Goal: Task Accomplishment & Management: Use online tool/utility

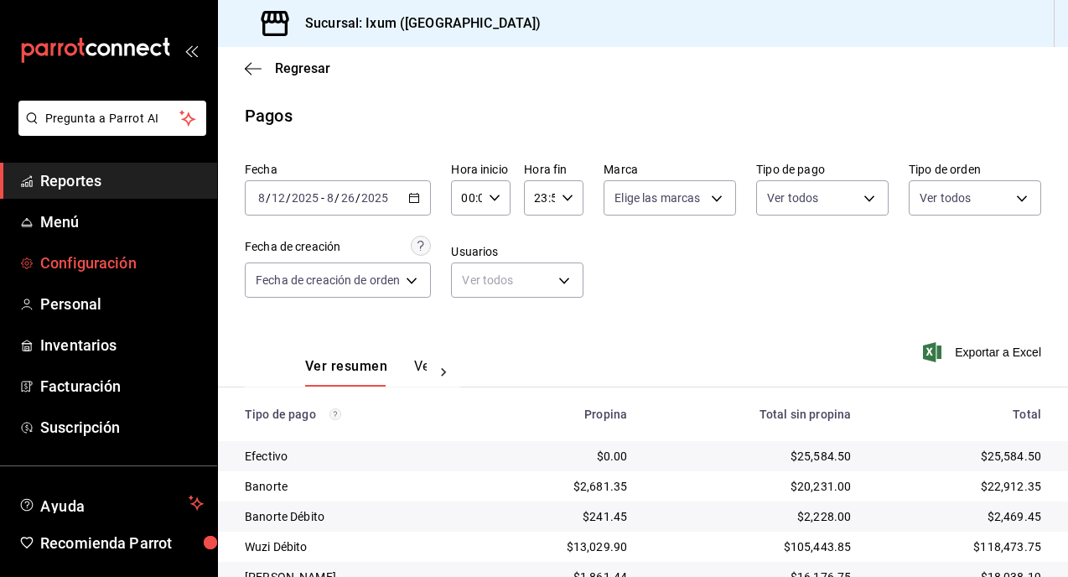
scroll to position [132, 0]
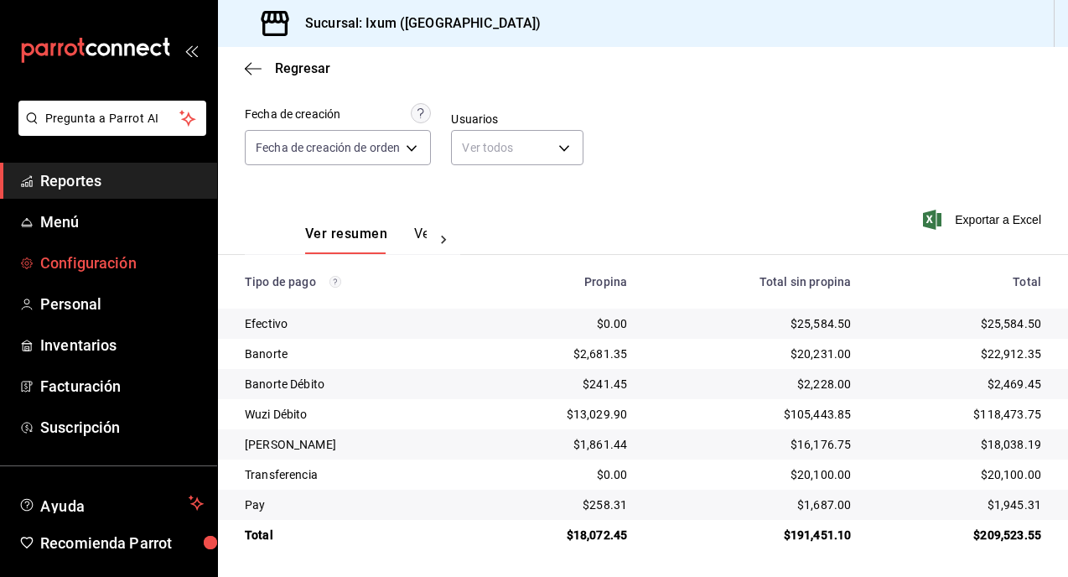
click at [102, 275] on link "Configuración" at bounding box center [108, 263] width 217 height 36
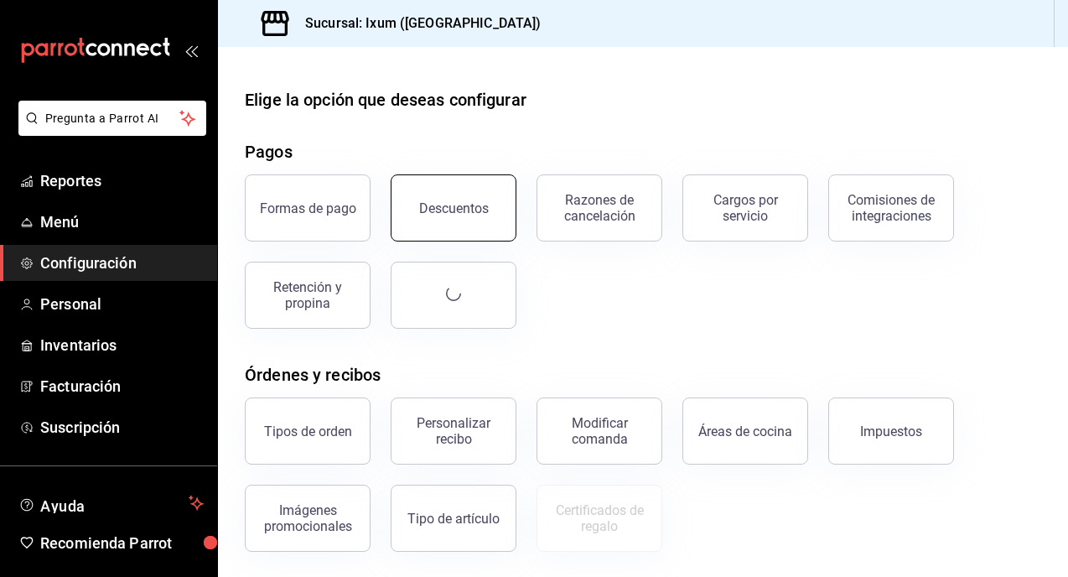
click at [429, 221] on button "Descuentos" at bounding box center [454, 207] width 126 height 67
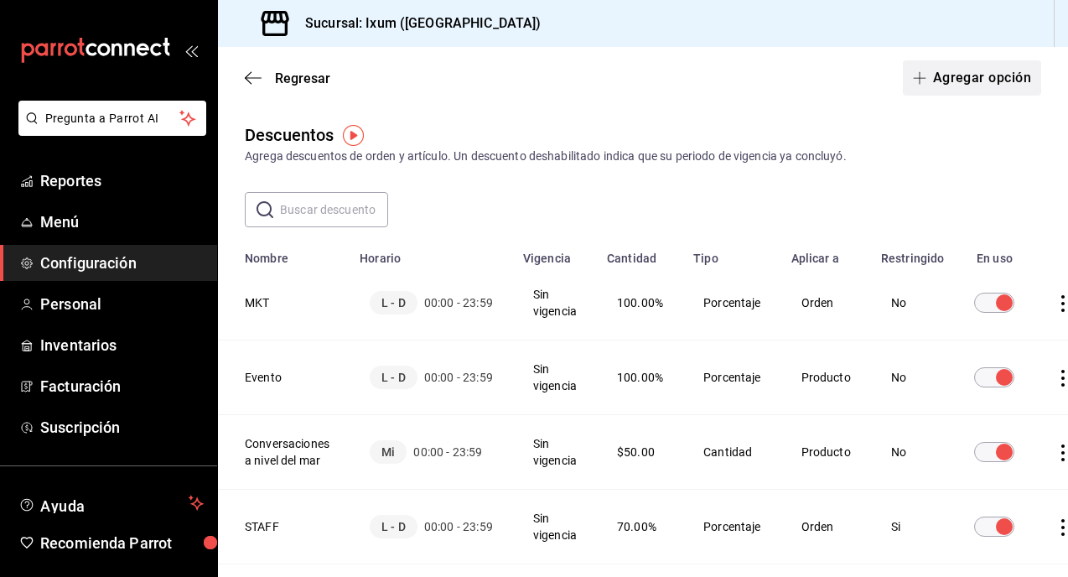
click at [960, 73] on button "Agregar opción" at bounding box center [972, 77] width 138 height 35
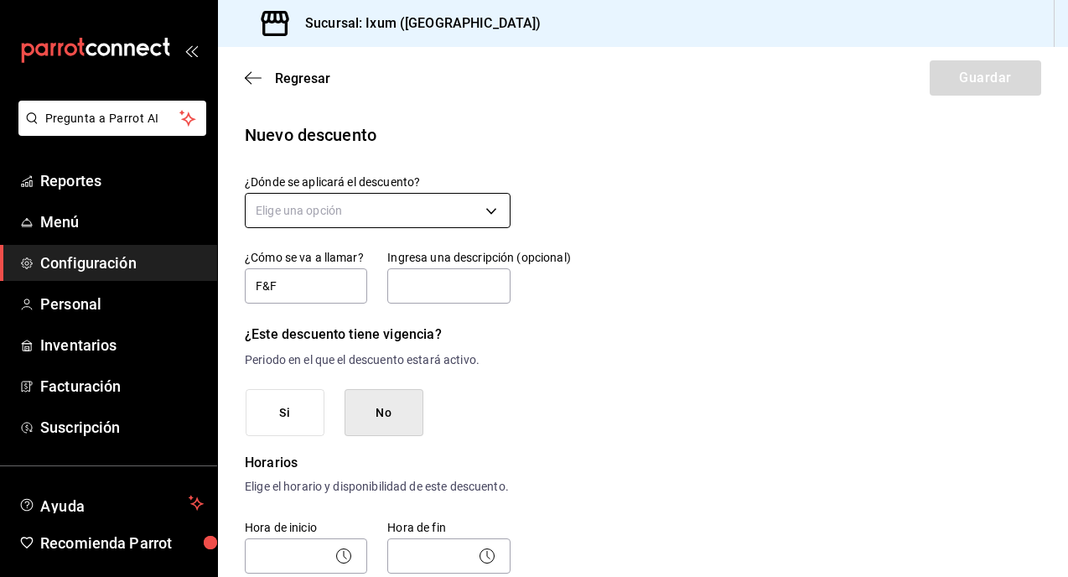
type input "F&F"
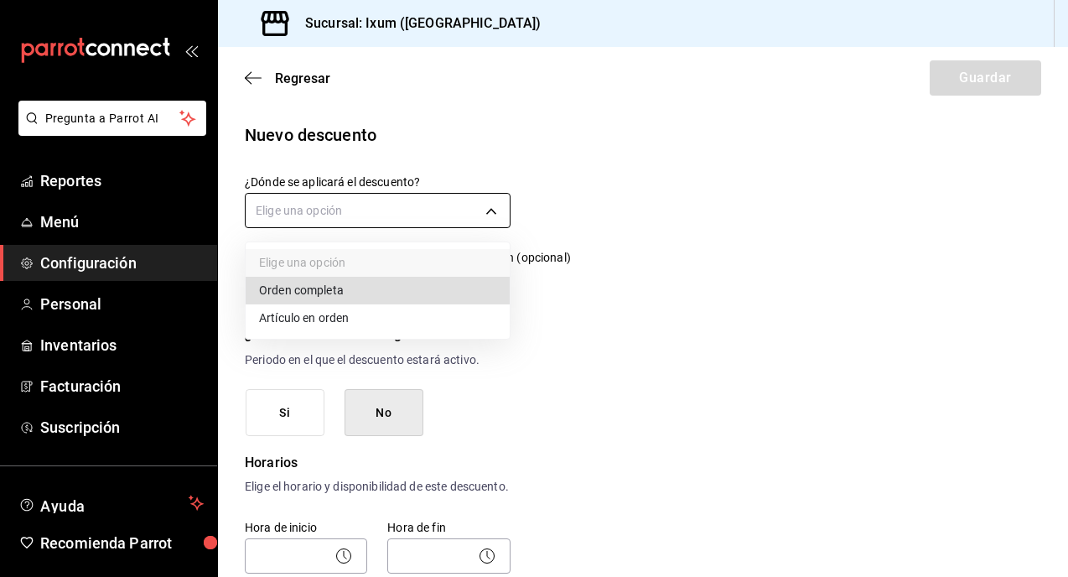
click at [393, 210] on body "Pregunta a Parrot AI Reportes Menú Configuración Personal Inventarios Facturaci…" at bounding box center [534, 288] width 1068 height 577
click at [373, 292] on li "Orden completa" at bounding box center [378, 291] width 264 height 28
type input "ORDER"
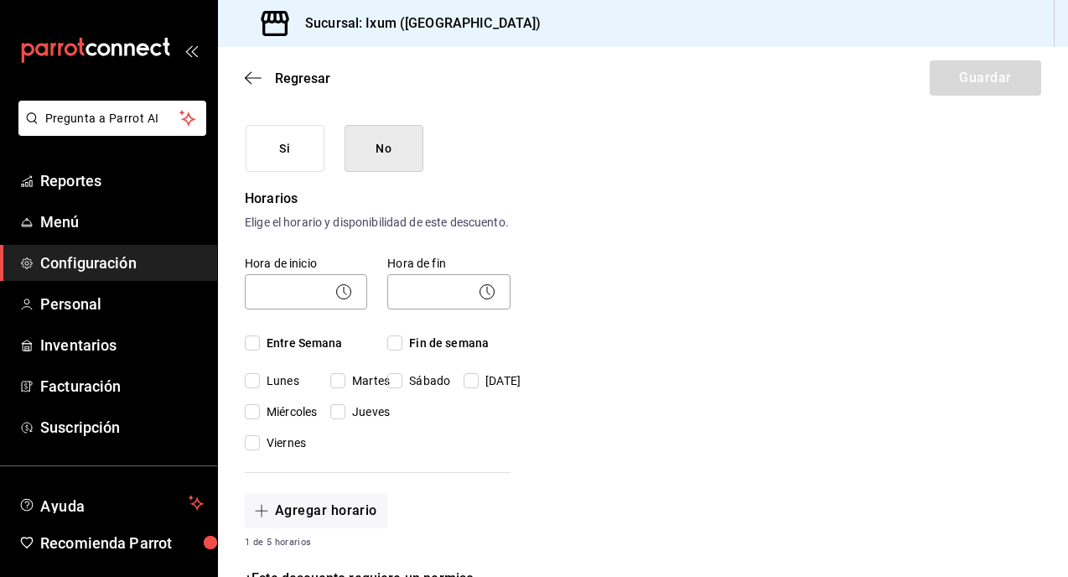
scroll to position [285, 0]
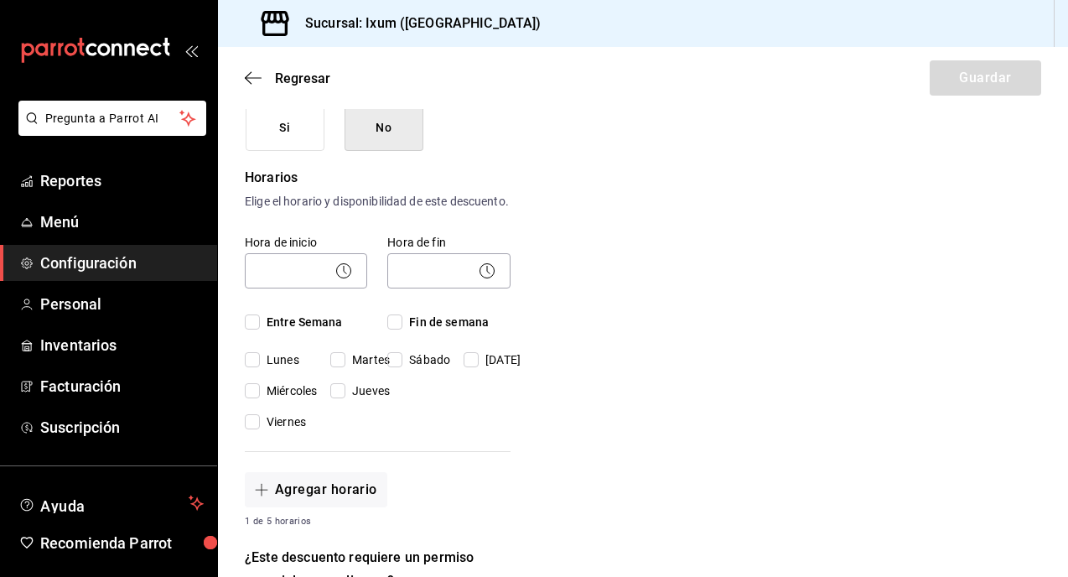
click at [339, 281] on icon at bounding box center [344, 271] width 20 height 20
click at [353, 281] on icon at bounding box center [344, 271] width 20 height 20
click at [348, 281] on icon at bounding box center [344, 271] width 20 height 20
click at [341, 281] on icon at bounding box center [344, 271] width 20 height 20
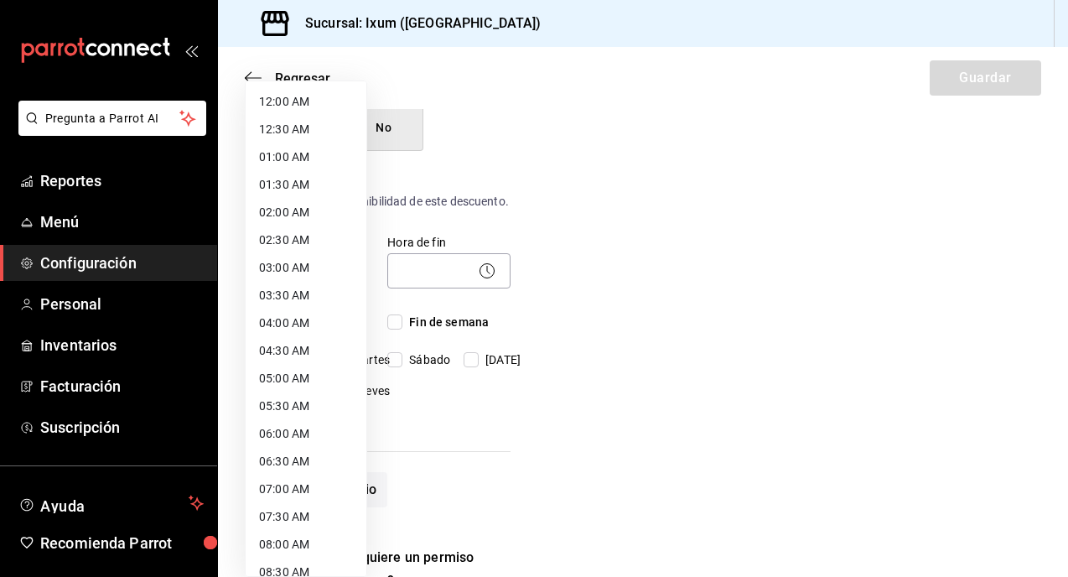
click at [360, 292] on body "Pregunta a Parrot AI Reportes Menú Configuración Personal Inventarios Facturaci…" at bounding box center [534, 288] width 1068 height 577
click at [312, 98] on li "12:00 AM" at bounding box center [306, 102] width 121 height 28
type input "00:00"
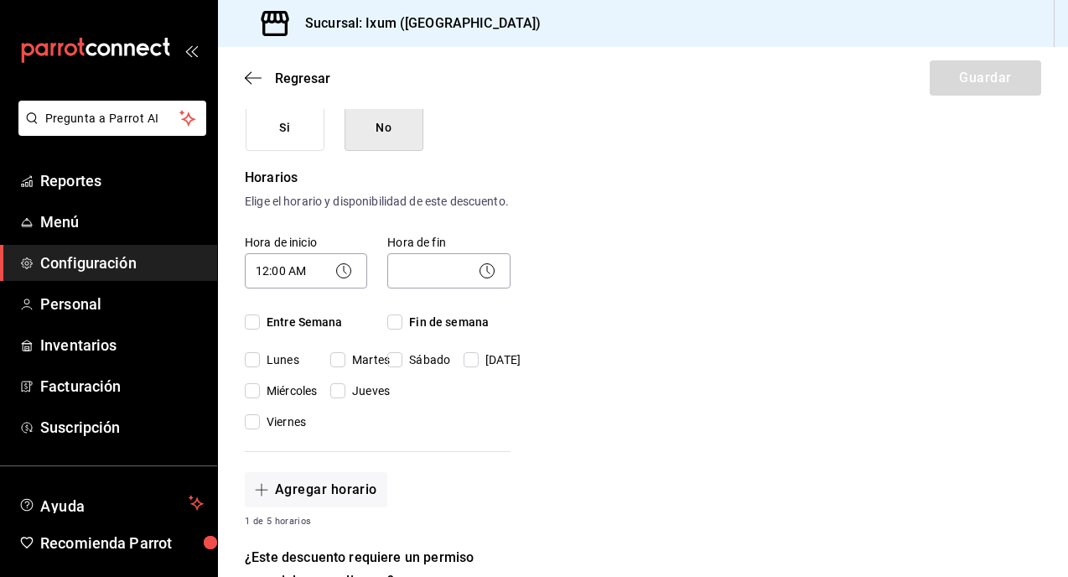
click at [490, 281] on icon at bounding box center [487, 271] width 20 height 20
click at [498, 284] on body "Pregunta a Parrot AI Reportes Menú Configuración Personal Inventarios Facturaci…" at bounding box center [534, 288] width 1068 height 577
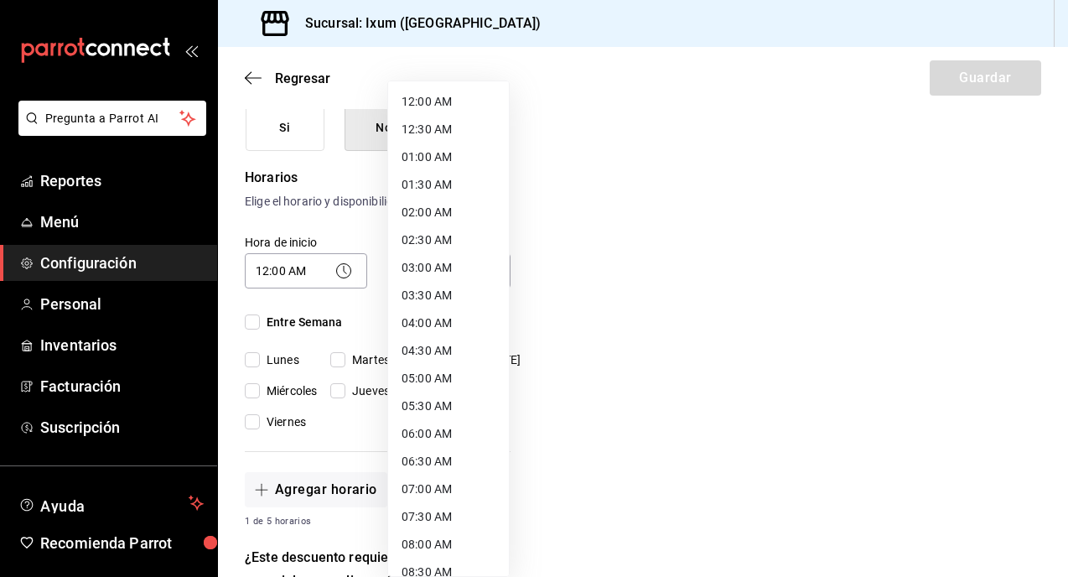
scroll to position [874, 0]
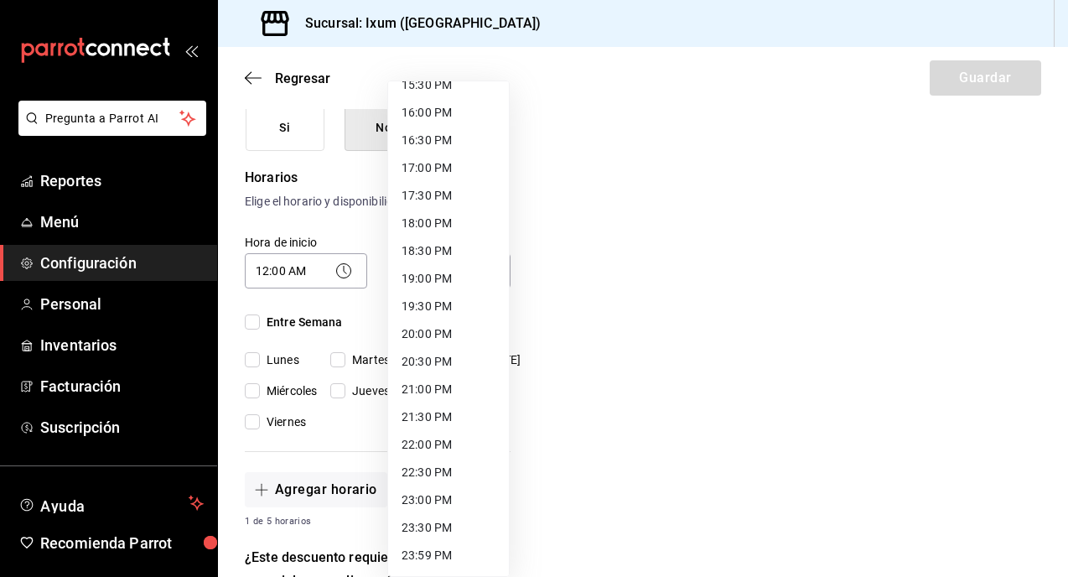
click at [424, 563] on li "23:59 PM" at bounding box center [448, 555] width 121 height 28
type input "23:59"
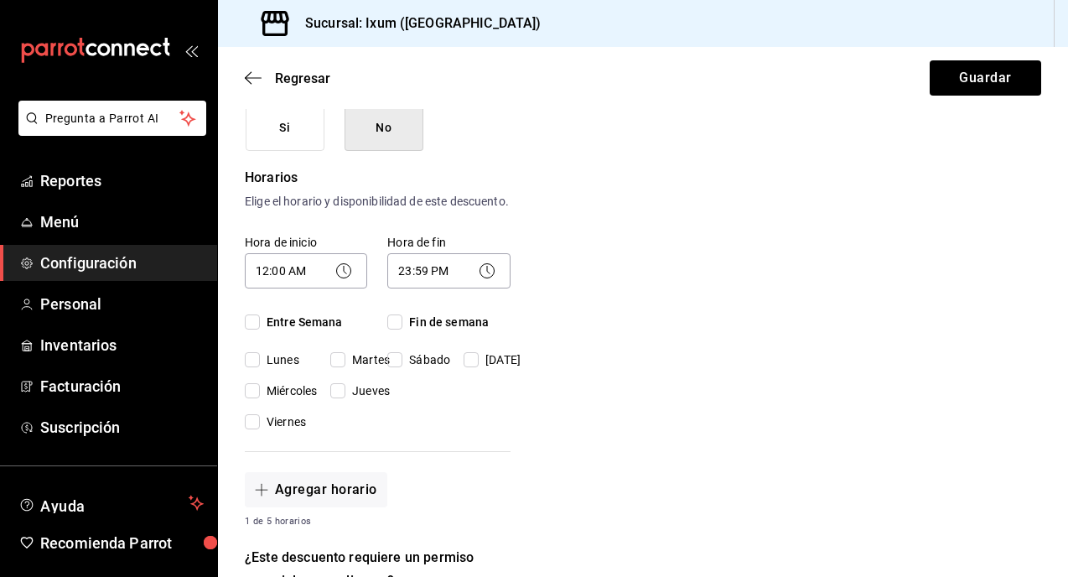
click at [247, 329] on input "Entre Semana" at bounding box center [252, 321] width 15 height 15
checkbox input "true"
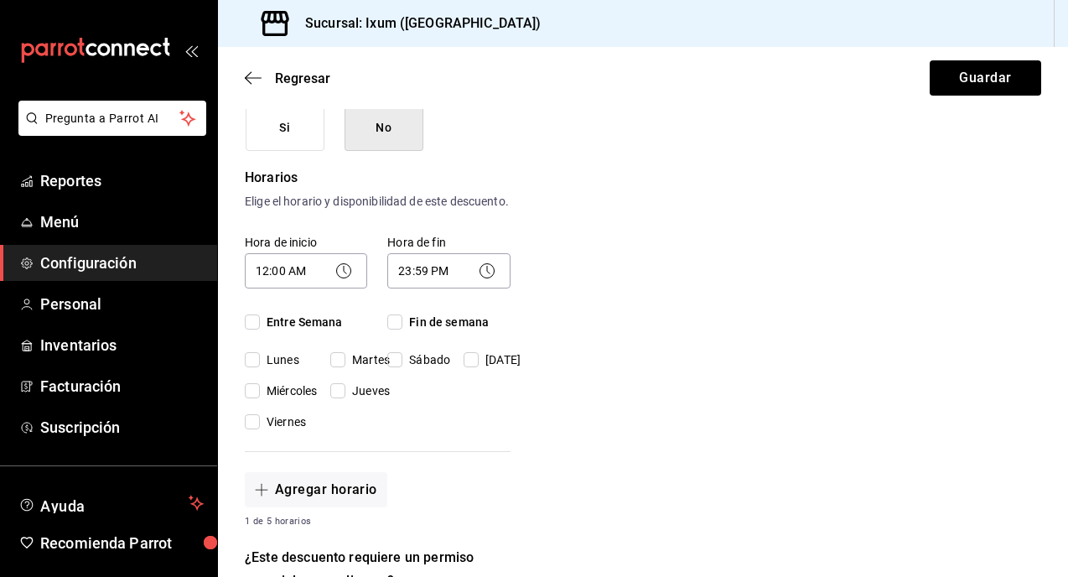
checkbox input "true"
click at [396, 329] on input "Fin de semana" at bounding box center [394, 321] width 15 height 15
checkbox input "true"
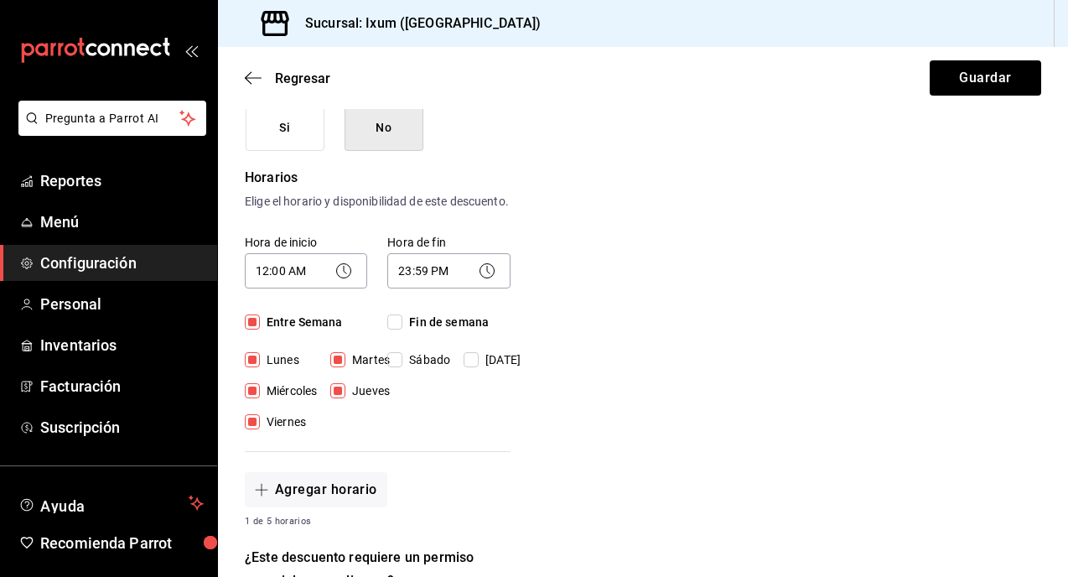
checkbox input "true"
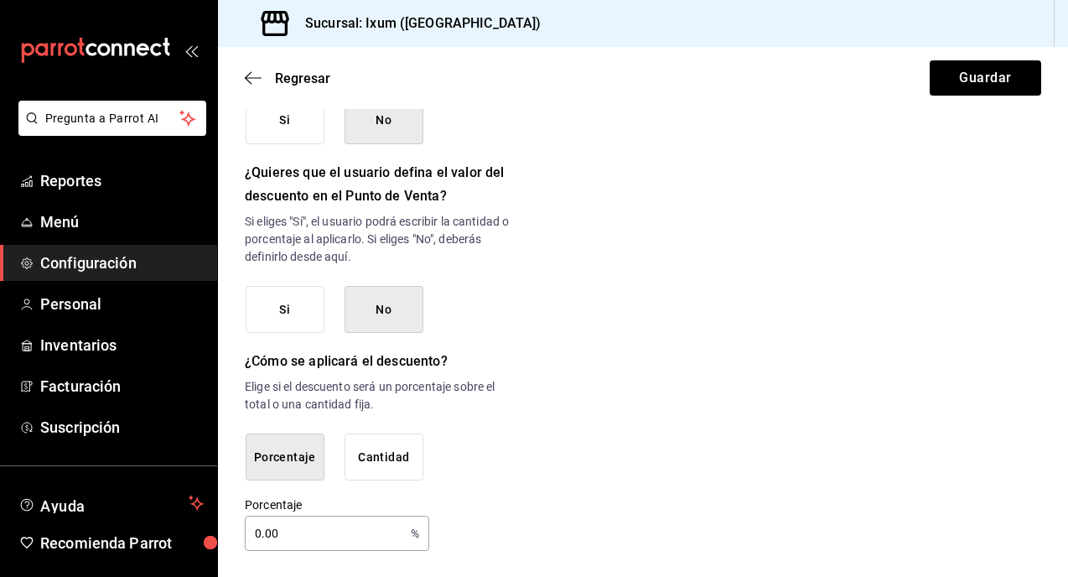
scroll to position [877, 0]
click at [329, 531] on input "0.00" at bounding box center [324, 532] width 159 height 34
type input "0"
type input "4"
type input "3"
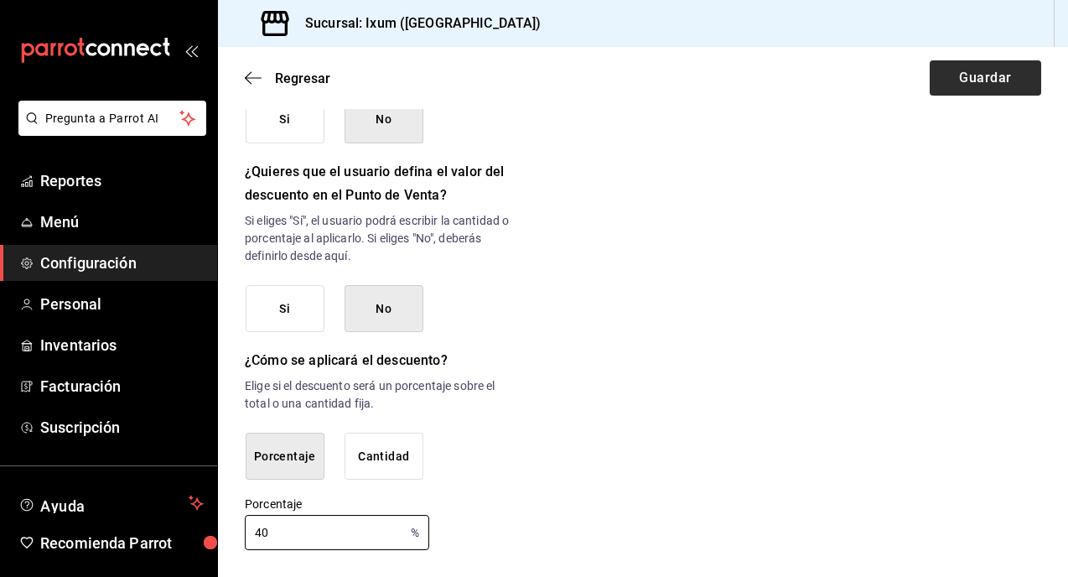
type input "40"
click at [994, 68] on button "Guardar" at bounding box center [984, 77] width 111 height 35
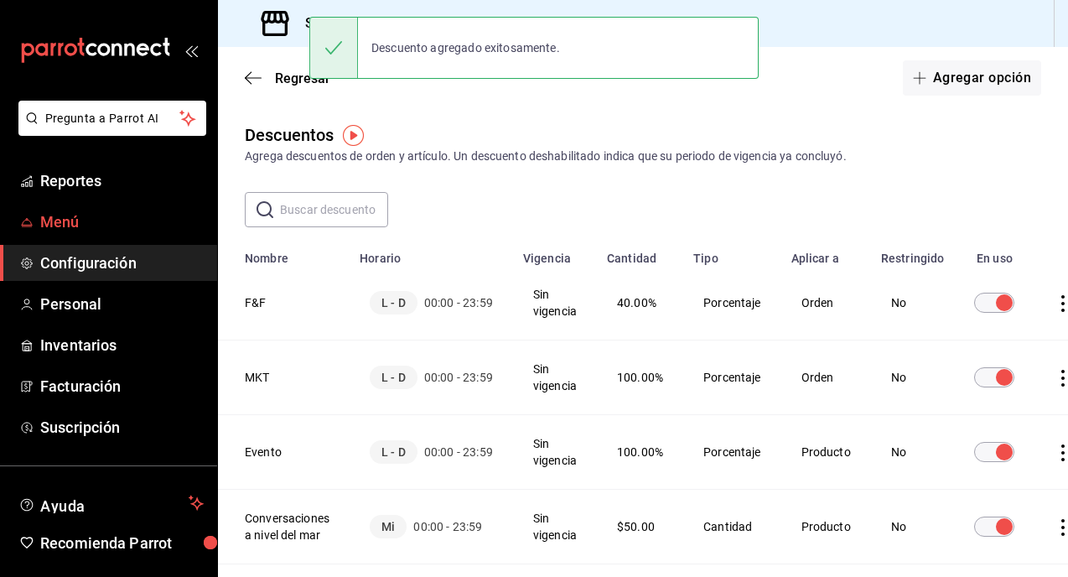
click at [153, 228] on span "Menú" at bounding box center [121, 221] width 163 height 23
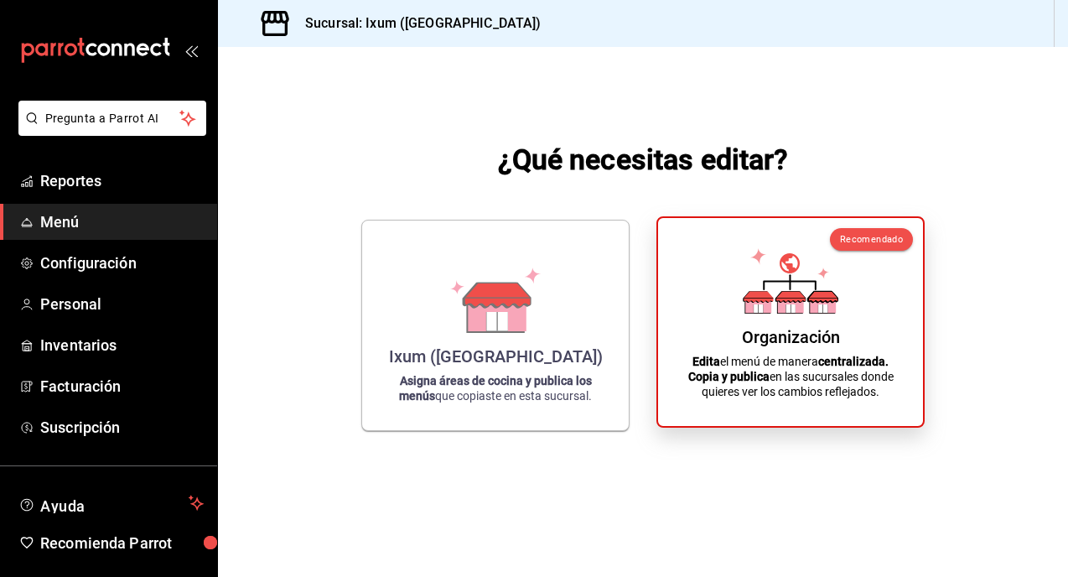
click at [777, 271] on icon at bounding box center [791, 280] width 96 height 65
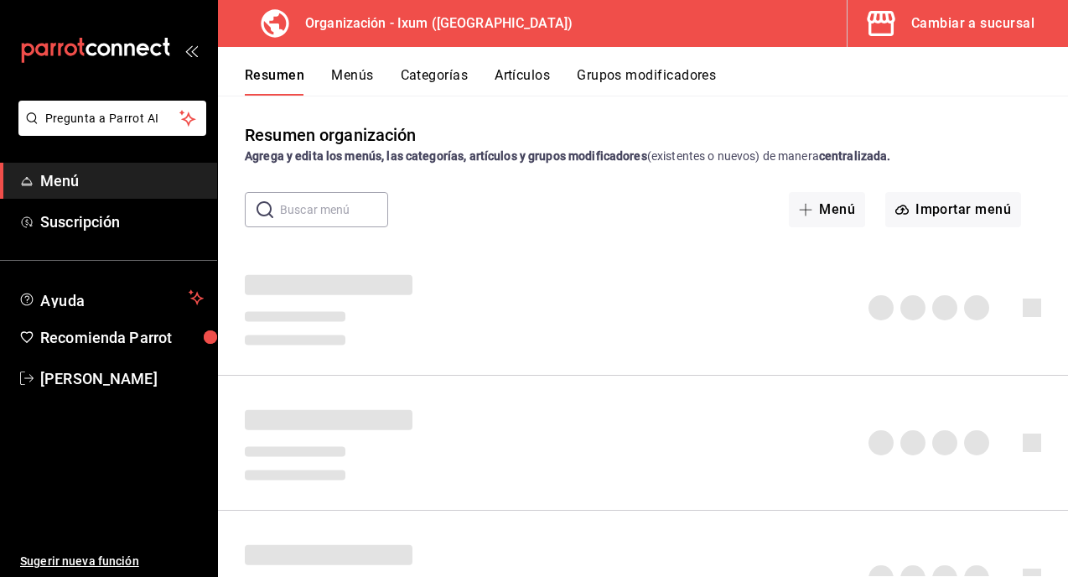
click at [340, 75] on button "Menús" at bounding box center [352, 81] width 42 height 28
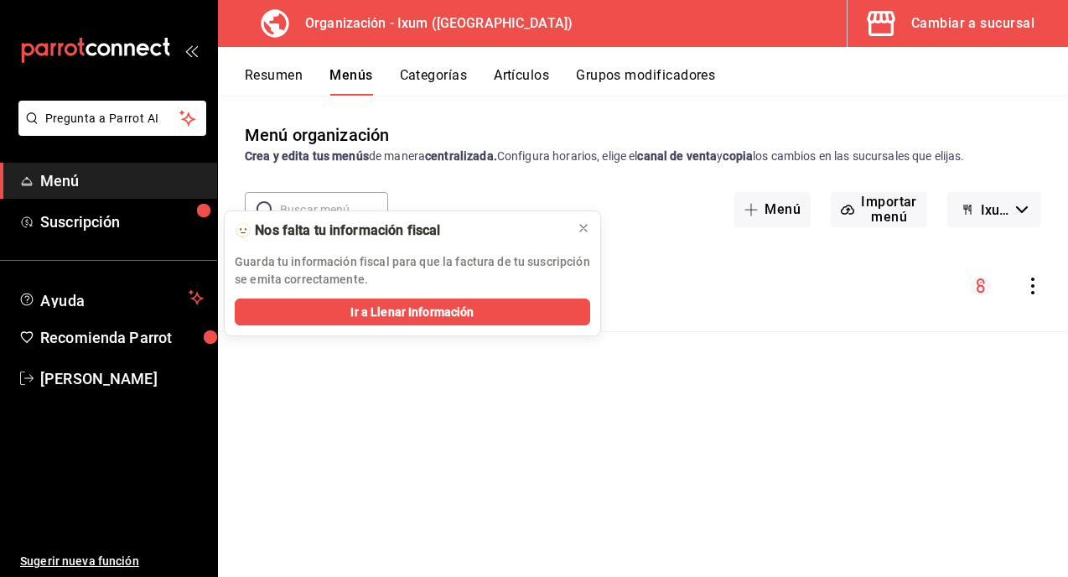
click at [1030, 284] on icon "actions" at bounding box center [1032, 285] width 17 height 17
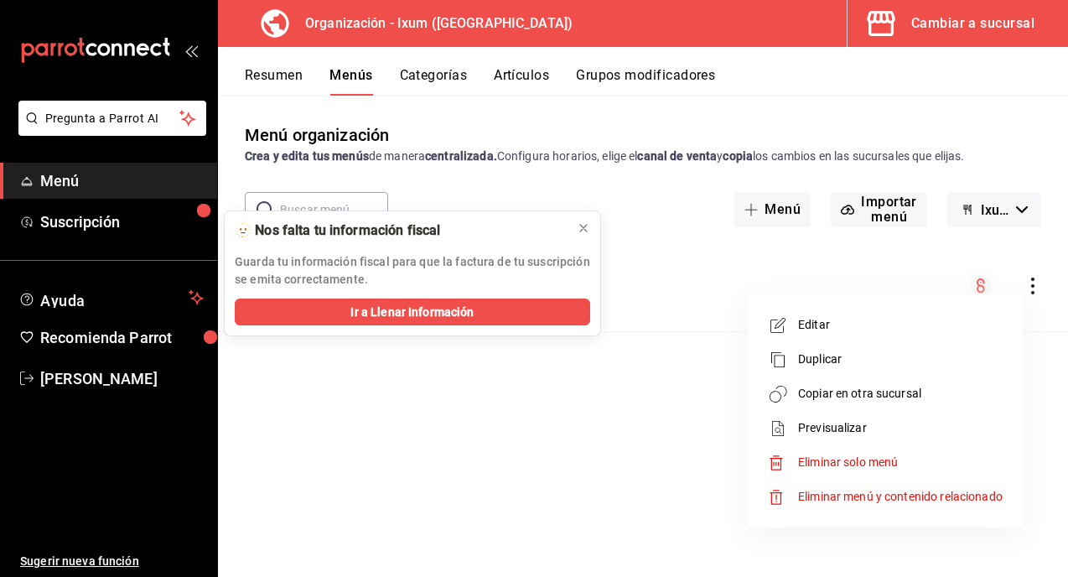
click at [841, 396] on span "Copiar en otra sucursal" at bounding box center [900, 394] width 204 height 18
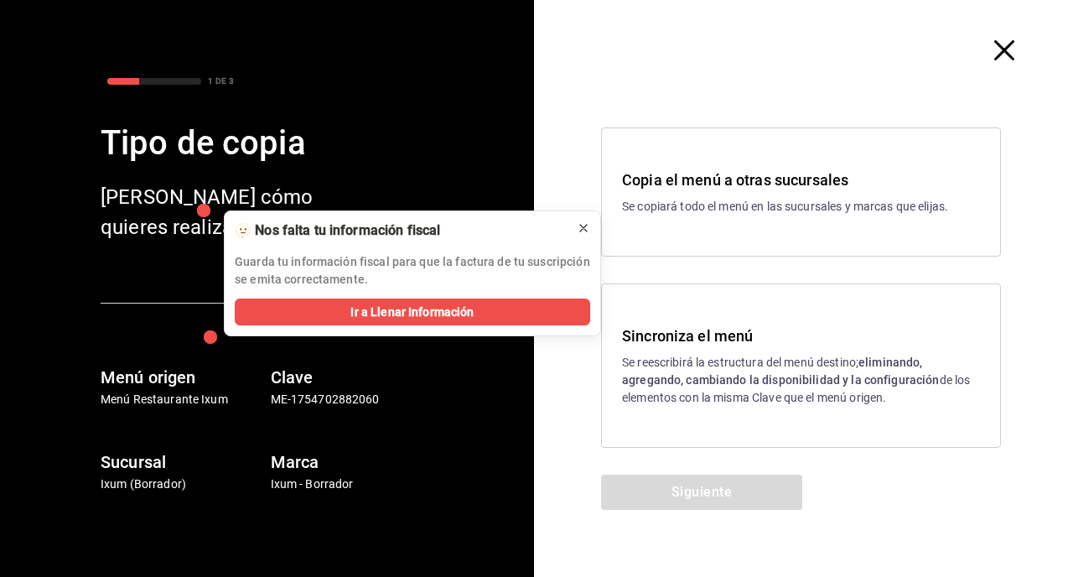
click at [581, 230] on icon at bounding box center [583, 228] width 7 height 7
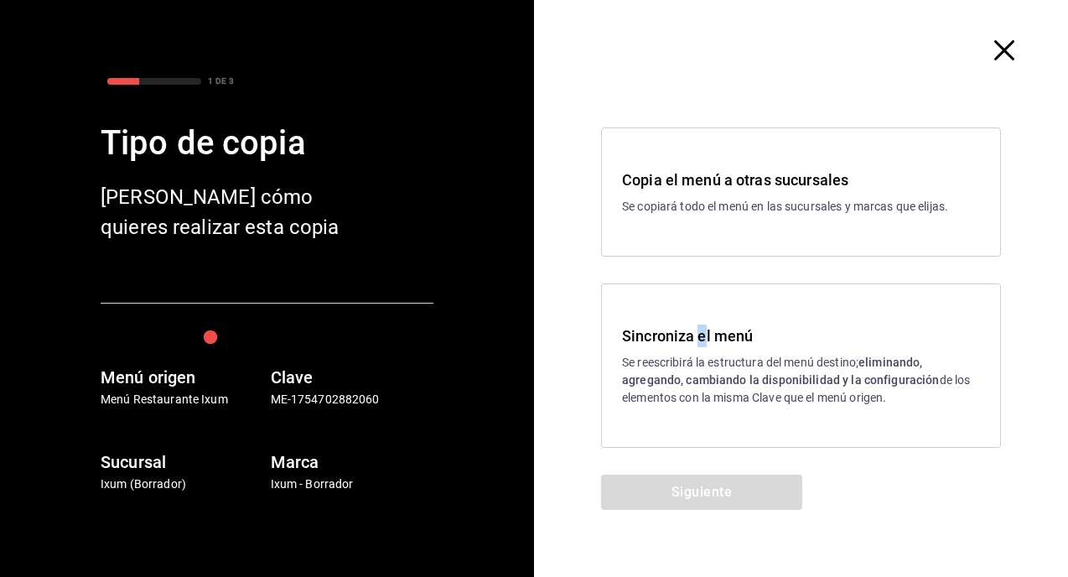
click at [701, 344] on h3 "Sincroniza el menú" at bounding box center [801, 335] width 358 height 23
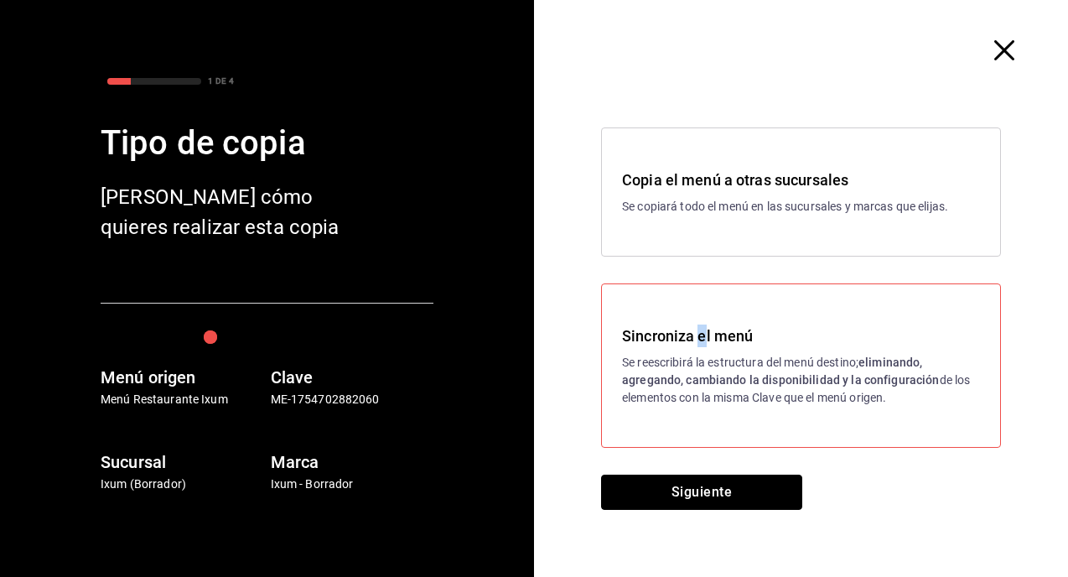
click at [691, 486] on button "Siguiente" at bounding box center [701, 491] width 201 height 35
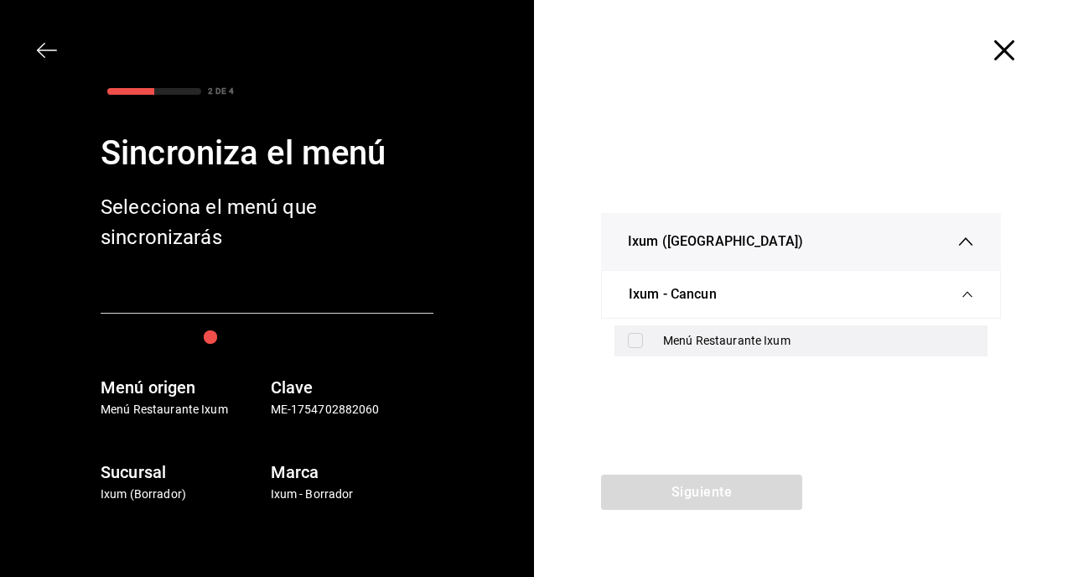
click at [701, 335] on div "Menú Restaurante Ixum" at bounding box center [818, 341] width 311 height 18
checkbox input "true"
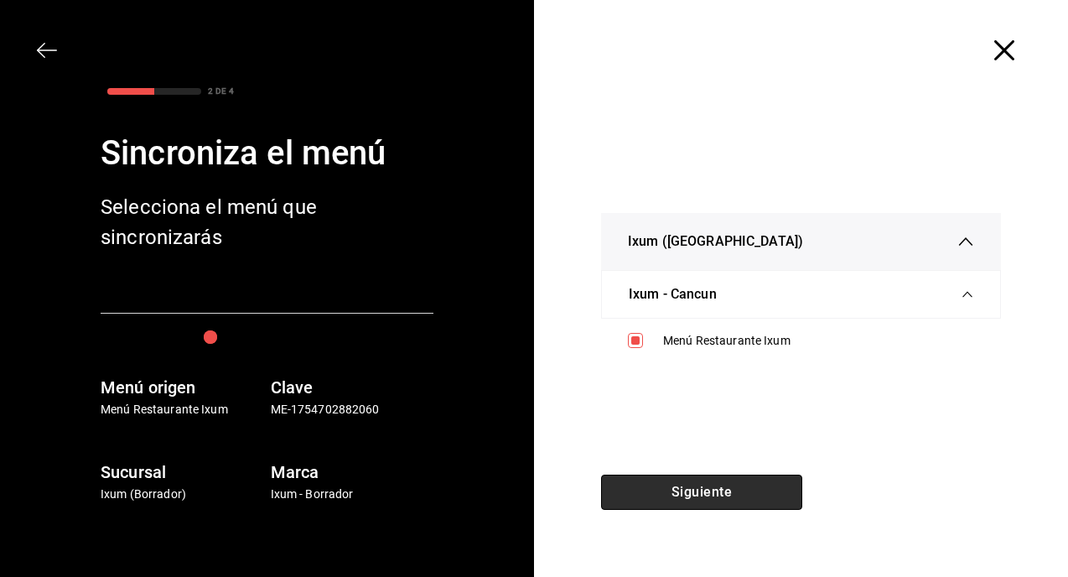
click at [672, 495] on button "Siguiente" at bounding box center [701, 491] width 201 height 35
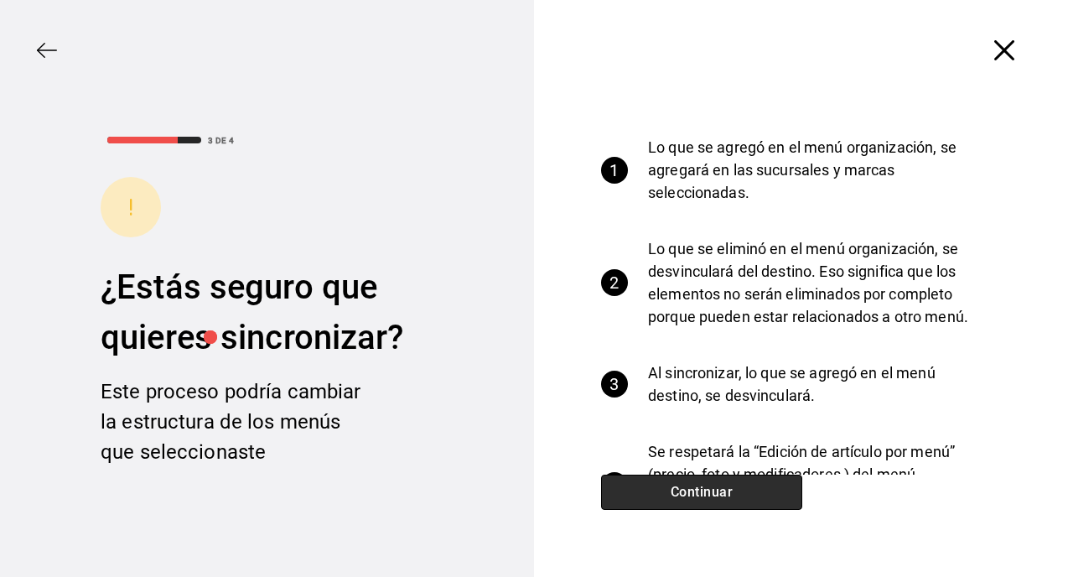
click at [681, 489] on button "Continuar" at bounding box center [701, 491] width 201 height 35
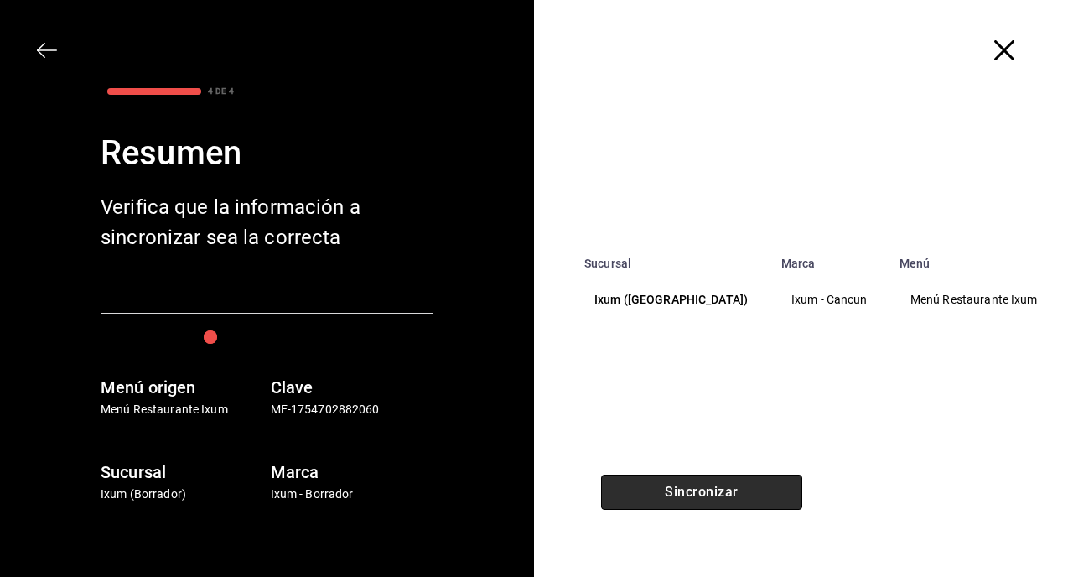
click at [681, 489] on button "Sincronizar" at bounding box center [701, 491] width 201 height 35
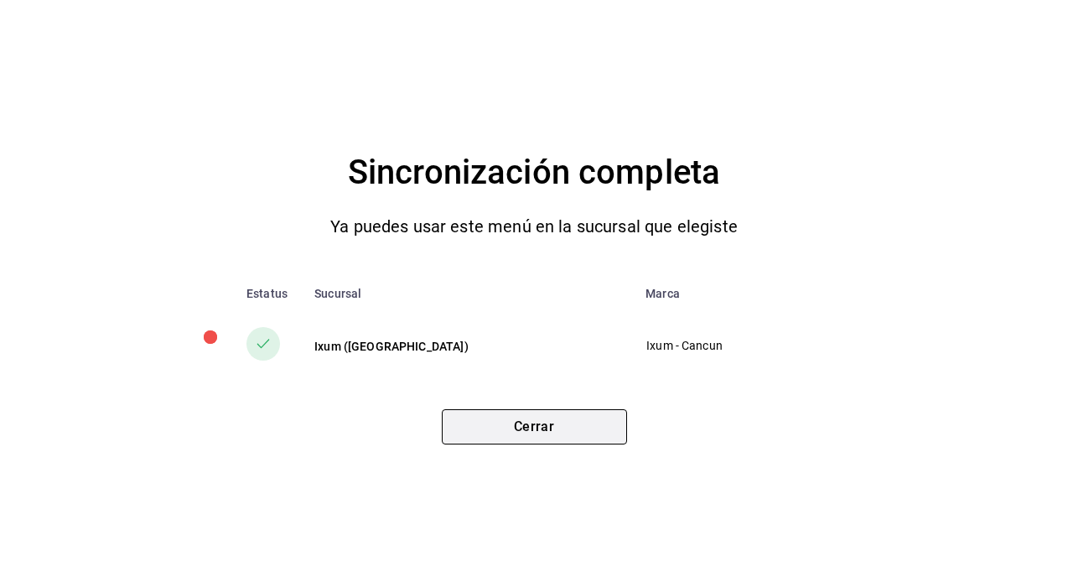
click at [578, 437] on button "Cerrar" at bounding box center [534, 426] width 185 height 35
